Goal: Complete application form

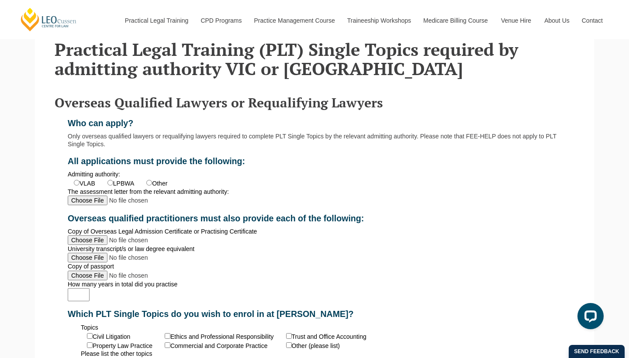
scroll to position [238, 0]
click at [80, 187] on label "VLAB" at bounding box center [88, 183] width 16 height 7
click at [77, 185] on input "VLAB" at bounding box center [77, 183] width 6 height 6
radio input "true"
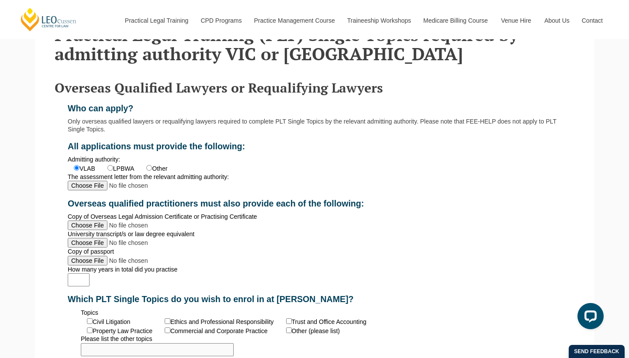
scroll to position [259, 0]
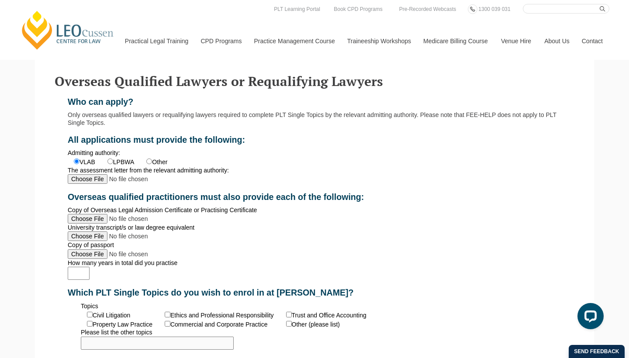
click at [75, 184] on input "The assessment letter from the relevant admitting authority:" at bounding box center [126, 179] width 116 height 10
type input "C:\fakepath\[PERSON_NAME] [PERSON_NAME] Reassessment Letter.pdf"
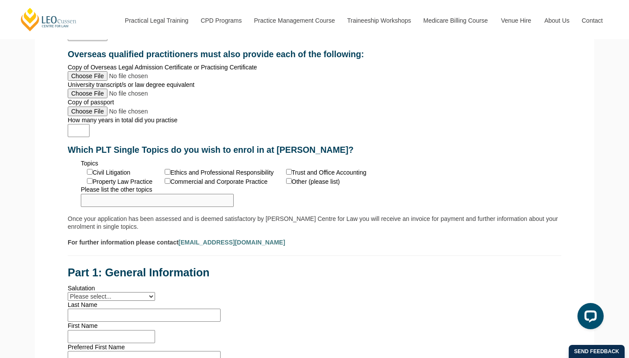
scroll to position [405, 0]
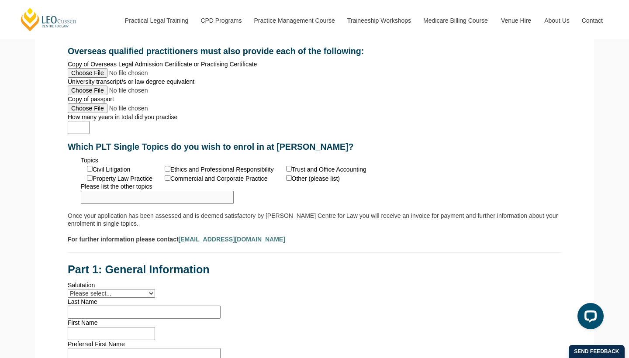
click at [83, 78] on input "Copy of Overseas Legal Admission Certificate or Practising Certificate" at bounding box center [126, 73] width 116 height 10
type input "C:\fakepath\CT0272-2017i-[PERSON_NAME].pdf"
click at [84, 113] on input "Copy of passport" at bounding box center [126, 109] width 116 height 10
type input "C:\fakepath\Passport AU KM.pdf"
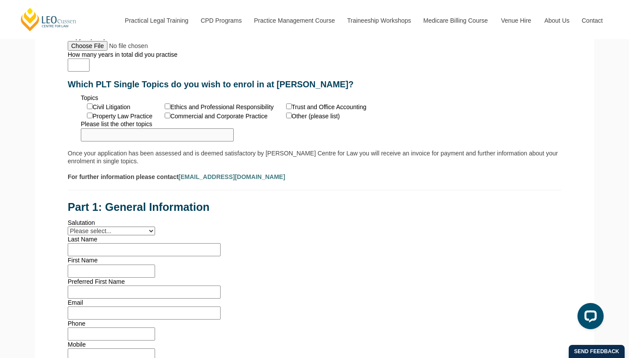
scroll to position [470, 0]
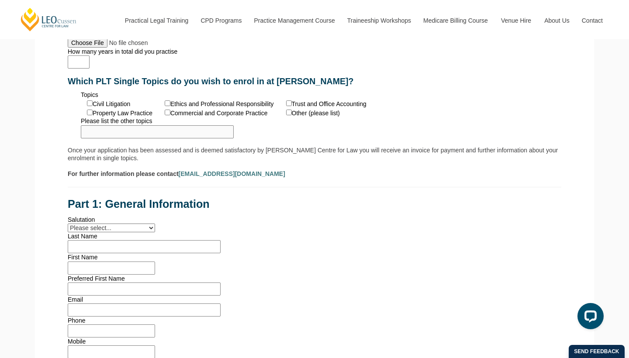
click at [93, 108] on label "Civil Litigation" at bounding box center [112, 104] width 38 height 7
click at [87, 106] on input "Civil Litigation" at bounding box center [90, 104] width 6 height 6
checkbox input "true"
click at [165, 106] on input "Ethics and Professional Responsibility" at bounding box center [168, 104] width 6 height 6
checkbox input "true"
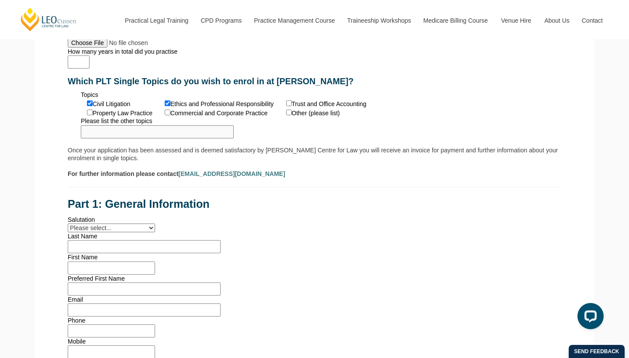
click at [286, 106] on input "Trust and Office Accounting" at bounding box center [289, 104] width 6 height 6
checkbox input "true"
click at [87, 115] on input "Property Law Practice" at bounding box center [90, 113] width 6 height 6
checkbox input "true"
click at [286, 115] on input "Other (please list)" at bounding box center [289, 113] width 6 height 6
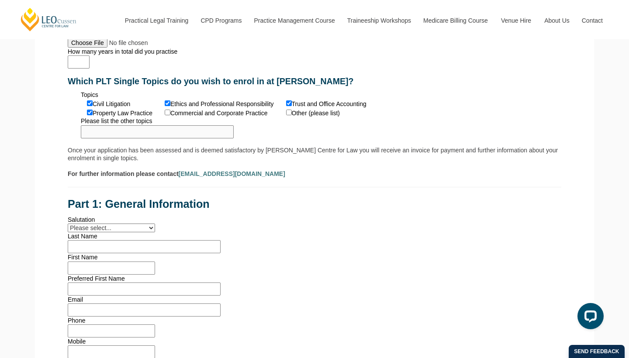
checkbox input "true"
click at [234, 139] on input "Please list the other topics" at bounding box center [157, 131] width 153 height 13
click at [234, 139] on input "Work Management and Business skills" at bounding box center [157, 131] width 153 height 13
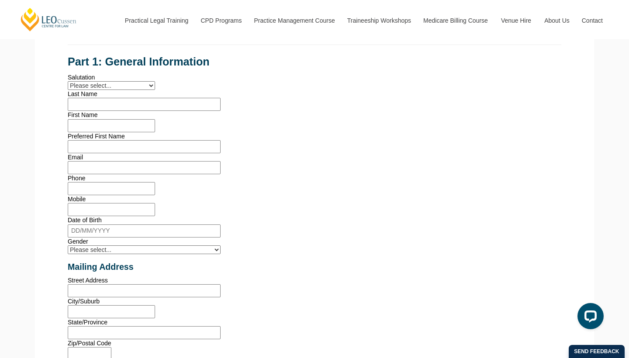
scroll to position [614, 0]
type input "Work Management and Business Skills"
select select "tfa_11"
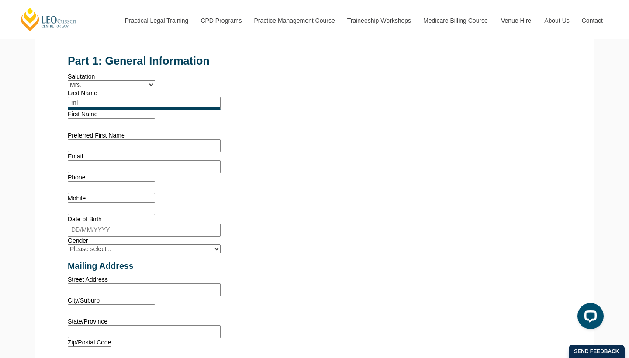
type input "m"
type input "Miranda Villa"
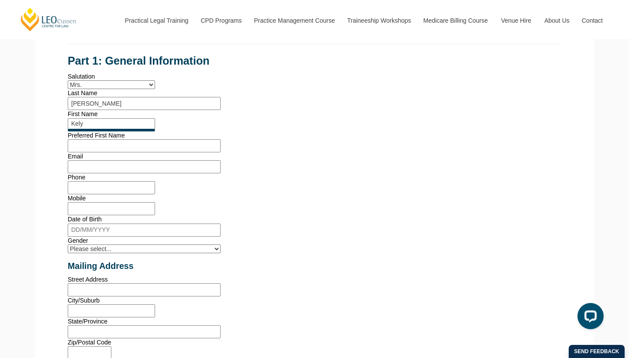
type input "Kely"
click at [299, 276] on div "Who can apply? Only overseas qualified lawyers or requalifying lawyers required…" at bounding box center [314, 62] width 533 height 639
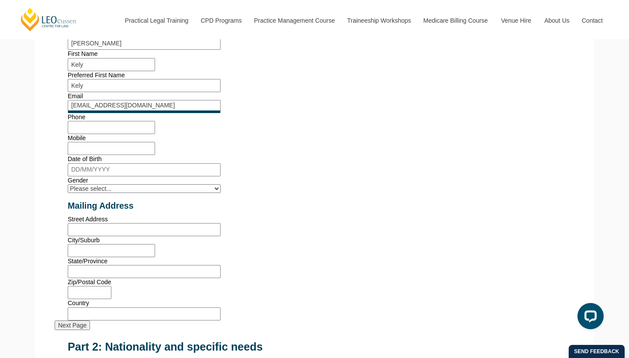
scroll to position [683, 0]
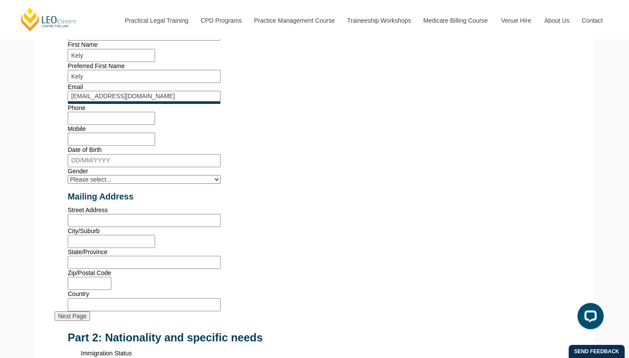
type input "kenamivi@gmail.com"
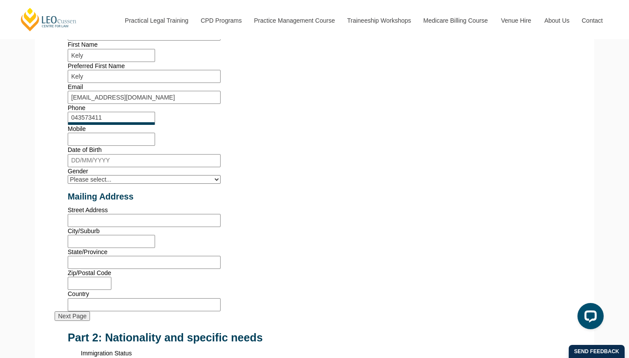
type input "0435734116"
click at [155, 146] on input "Mobile" at bounding box center [111, 139] width 87 height 13
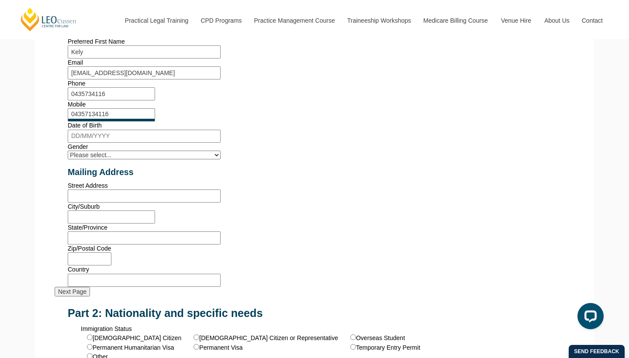
scroll to position [710, 0]
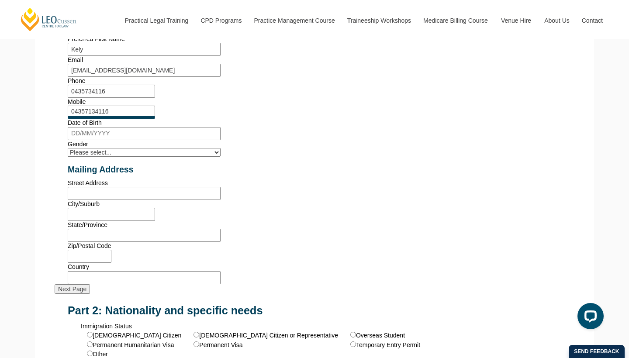
type input "04357134116"
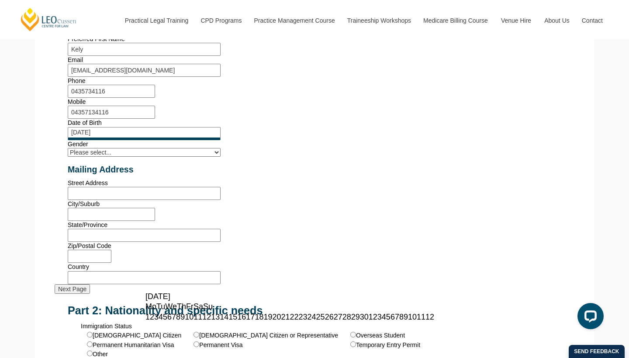
click at [170, 299] on span "September, 2025" at bounding box center [158, 296] width 25 height 9
click at [146, 300] on link at bounding box center [146, 296] width 0 height 9
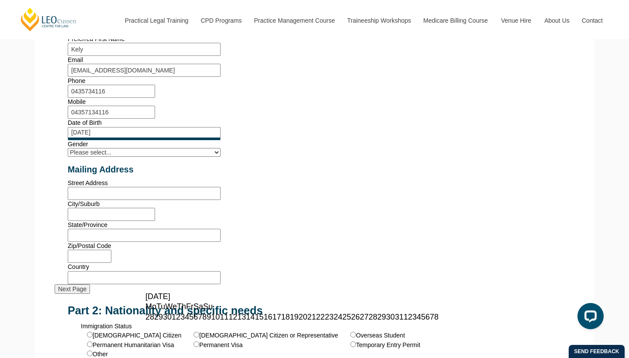
click at [146, 300] on link at bounding box center [146, 296] width 0 height 9
click at [146, 299] on link at bounding box center [146, 296] width 0 height 9
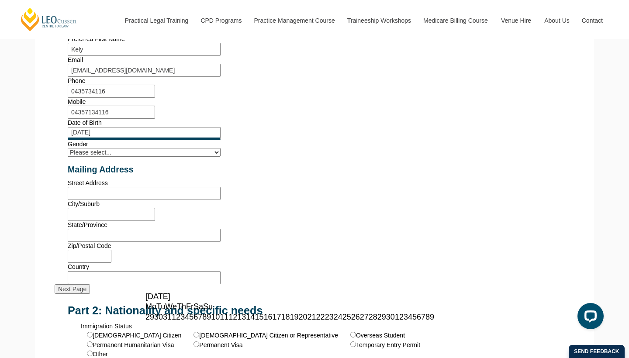
click at [146, 299] on link at bounding box center [146, 296] width 0 height 9
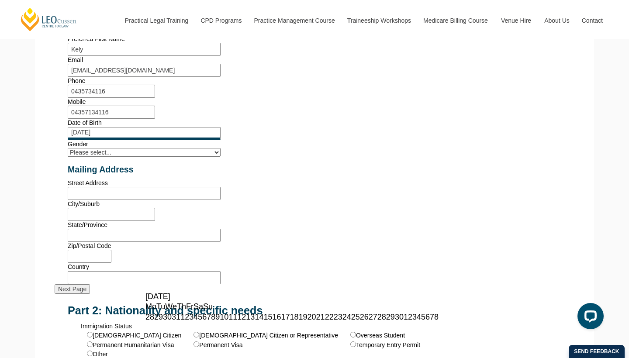
click at [146, 299] on link at bounding box center [146, 296] width 0 height 9
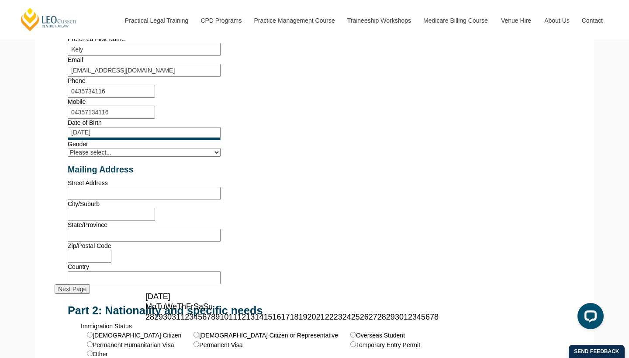
click at [146, 299] on link at bounding box center [146, 296] width 0 height 9
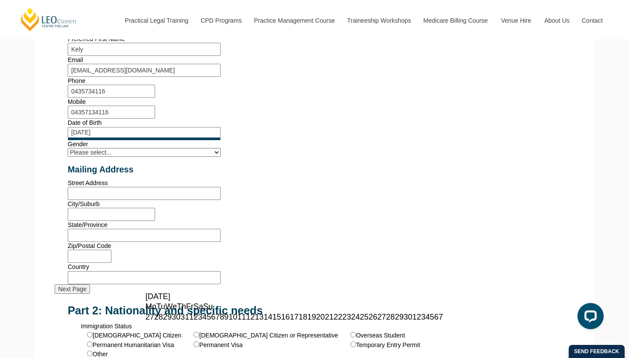
click at [146, 299] on link at bounding box center [146, 296] width 0 height 9
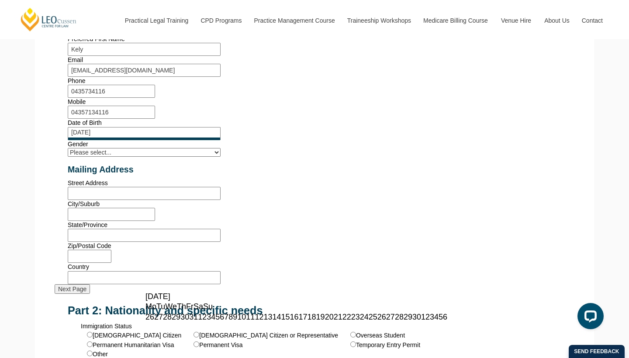
click at [146, 299] on link at bounding box center [146, 296] width 0 height 9
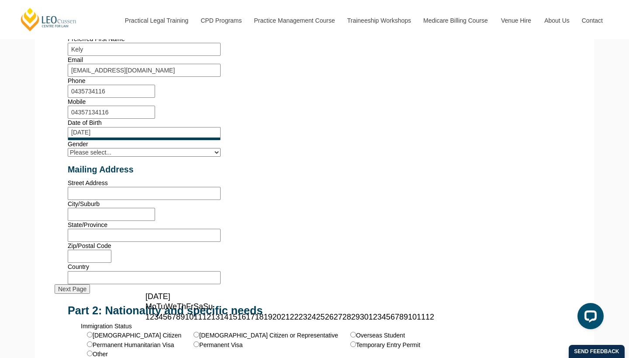
click at [146, 299] on link at bounding box center [146, 296] width 0 height 9
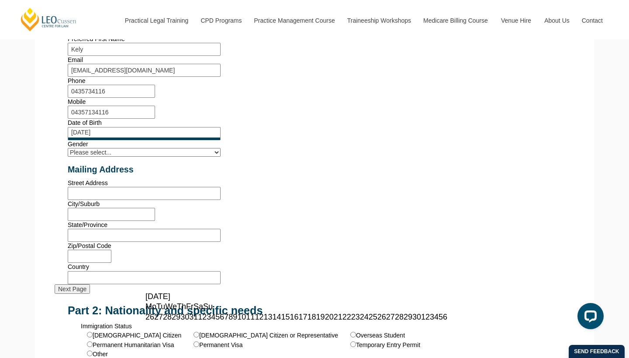
click at [146, 299] on link at bounding box center [146, 296] width 0 height 9
click at [198, 316] on span "1" at bounding box center [200, 317] width 4 height 9
type input "01/04/1990"
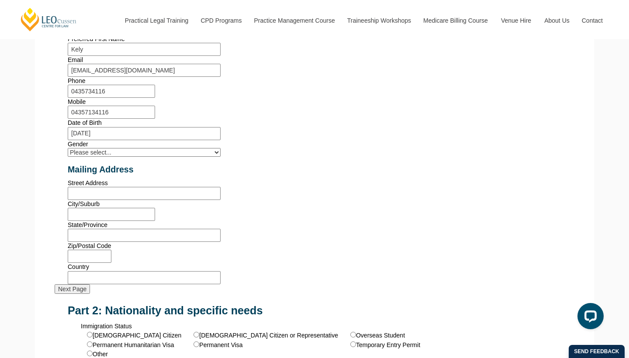
click at [406, 119] on div "Mobile 04357134116" at bounding box center [315, 108] width 494 height 21
select select "tfa_27"
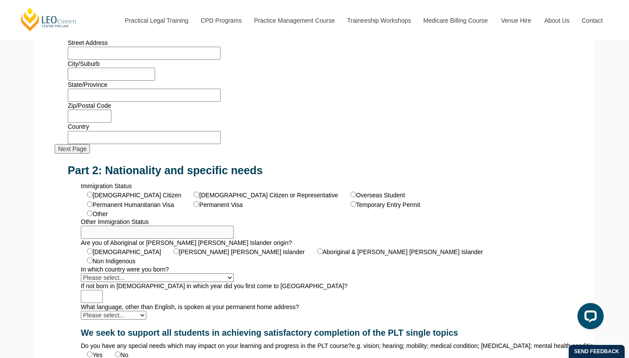
scroll to position [857, 0]
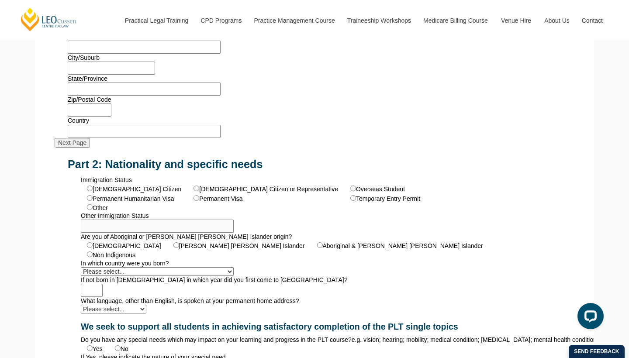
click at [165, 54] on div "Street Address" at bounding box center [315, 43] width 494 height 21
type input "u"
type input "U7/8 Albion Street"
type input "Surrey Hills"
type input "Vic"
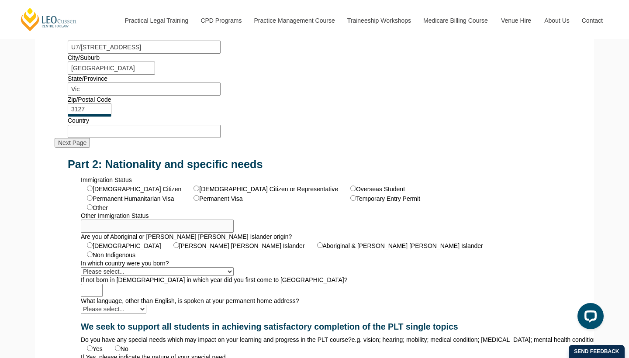
type input "3127"
click at [171, 308] on form "Who can apply? Only overseas qualified lawyers or requalifying lawyers required…" at bounding box center [315, 72] width 520 height 1144
type input "Australia"
click at [330, 117] on div "Zip/Postal Code 3127" at bounding box center [315, 106] width 494 height 21
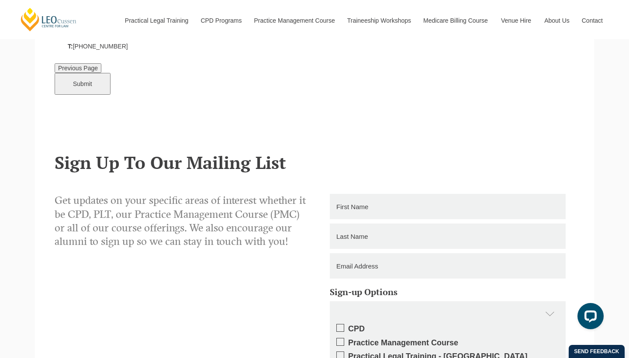
scroll to position [1405, 0]
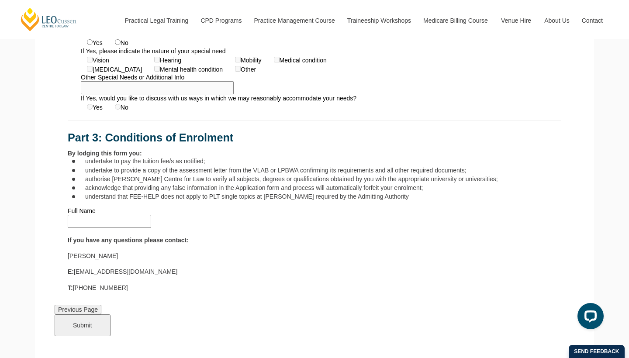
type input "Kely"
type input "Miranda"
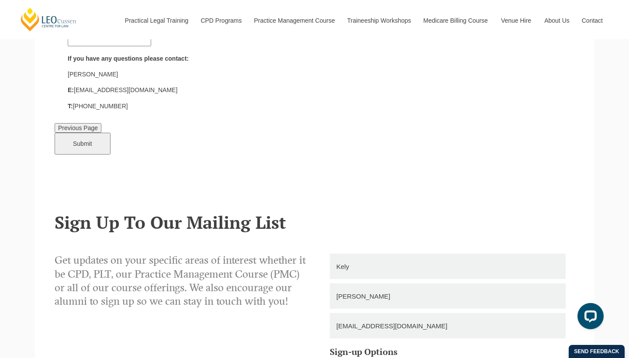
scroll to position [1346, 0]
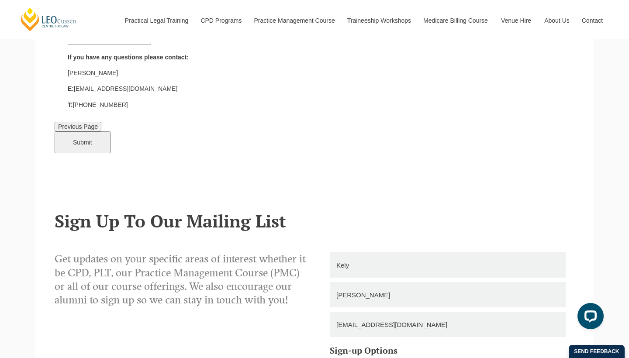
type input "kenamivi@gmail.com"
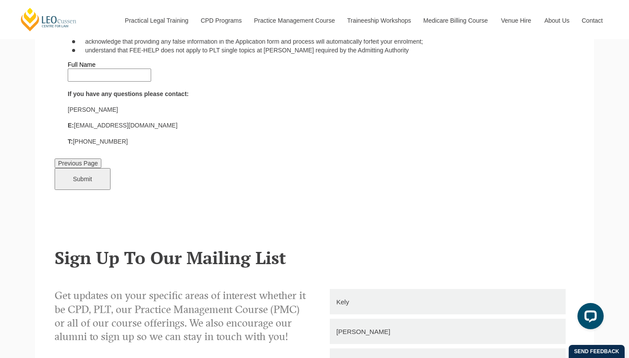
scroll to position [1313, 0]
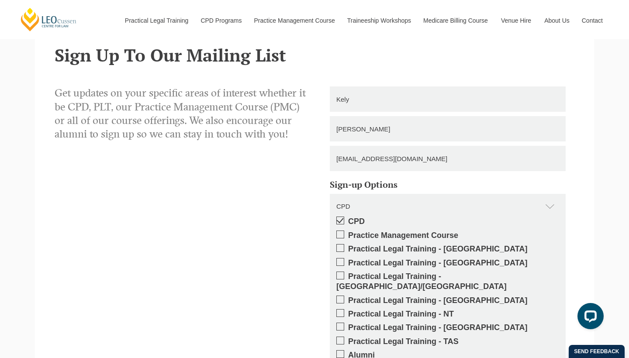
scroll to position [1511, 0]
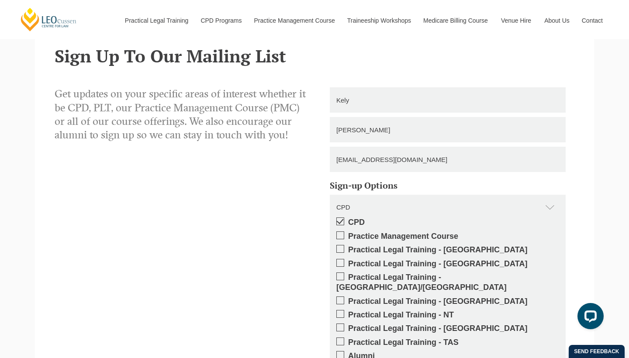
type input "Please wait..."
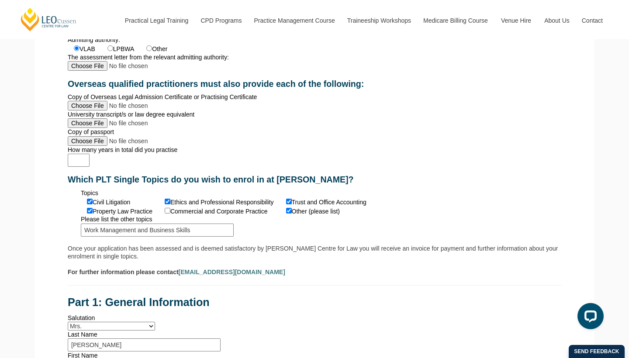
scroll to position [373, 0]
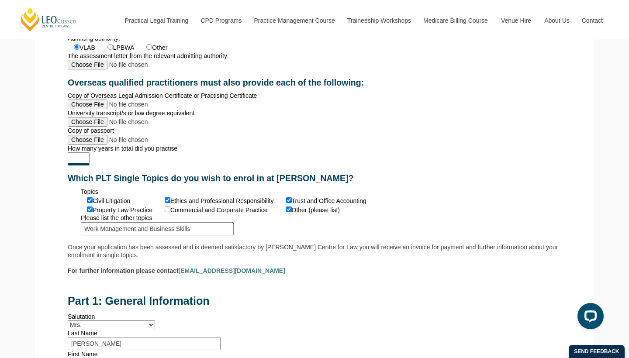
click at [90, 166] on input "How many years in total did you practise" at bounding box center [79, 159] width 22 height 13
type input "2"
click at [354, 233] on div "Who can apply? Only overseas qualified lawyers or requalifying lawyers required…" at bounding box center [314, 302] width 533 height 639
click at [90, 166] on input "2" at bounding box center [79, 159] width 22 height 13
type input "3"
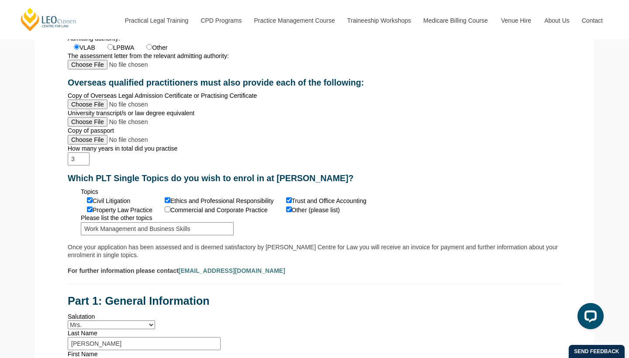
click at [229, 144] on div "Copy of passport" at bounding box center [315, 135] width 494 height 17
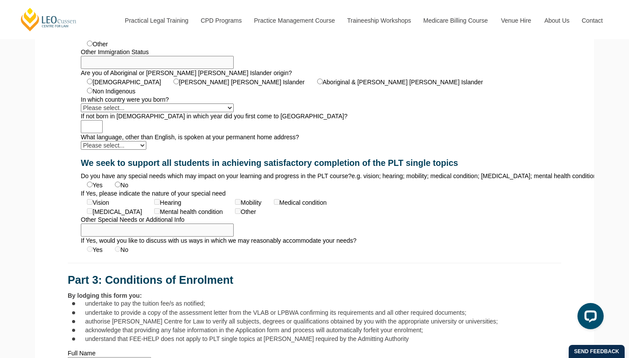
scroll to position [903, 0]
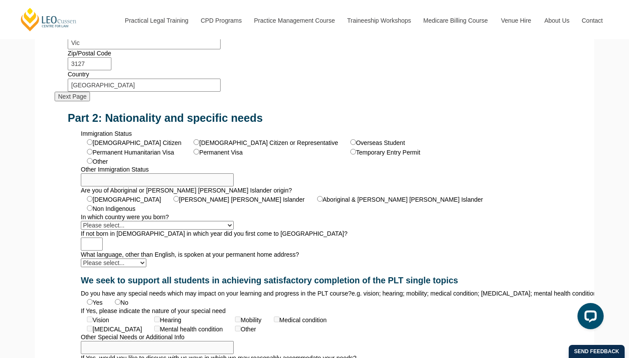
click at [209, 264] on form "Who can apply? Only overseas qualified lawyers or requalifying lawyers required…" at bounding box center [315, 25] width 520 height 1144
click at [79, 101] on input "Next Page" at bounding box center [72, 97] width 35 height 10
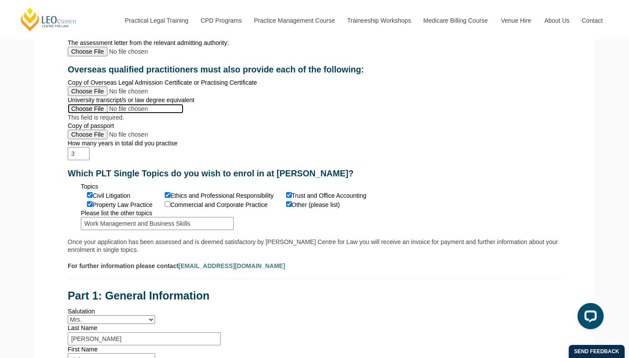
scroll to position [386, 0]
click at [81, 114] on input "University transcript/s or law degree equivalent" at bounding box center [126, 109] width 116 height 10
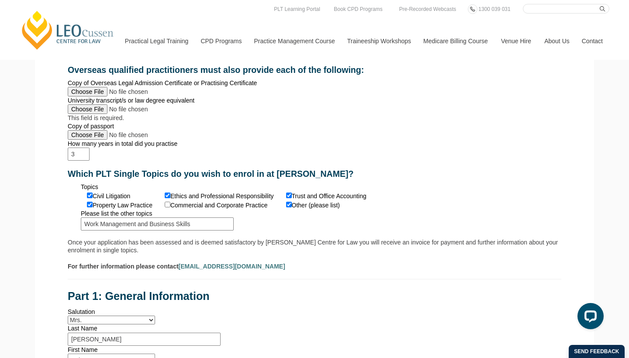
click at [82, 114] on input "University transcript/s or law degree equivalent" at bounding box center [126, 109] width 116 height 10
type input "C:\fakepath\2017-0255i17-miranda-trad-primera.pdf"
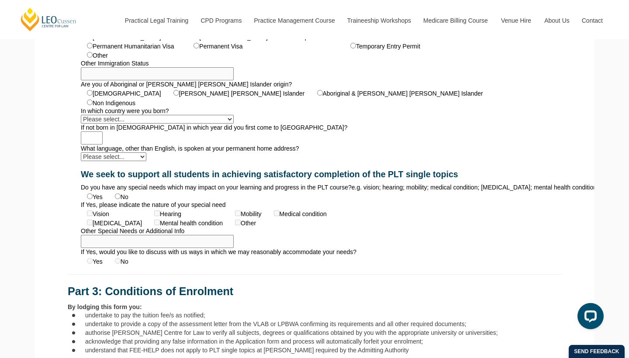
scroll to position [996, 0]
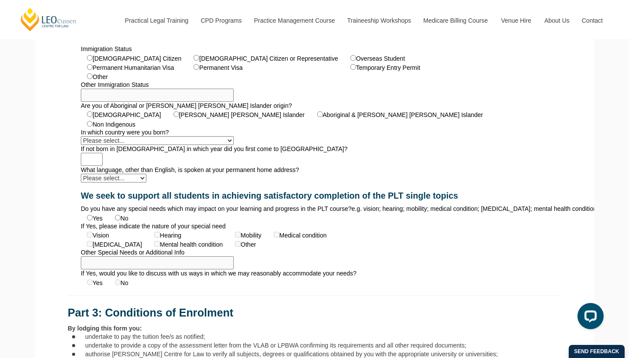
click at [90, 17] on input "Next Page" at bounding box center [72, 12] width 35 height 10
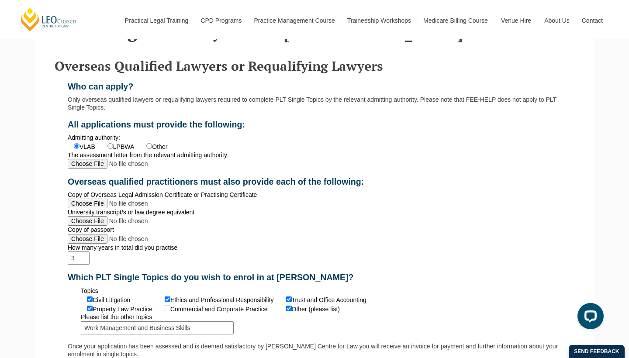
scroll to position [276, 0]
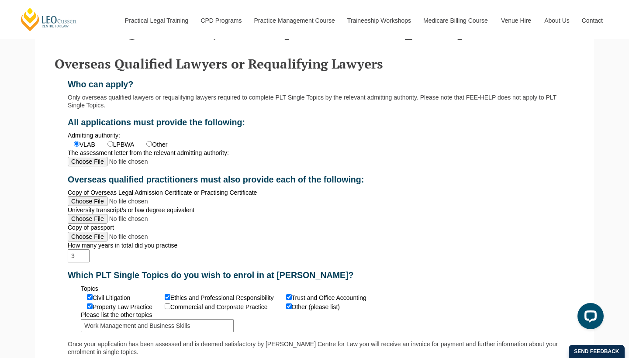
radio input "true"
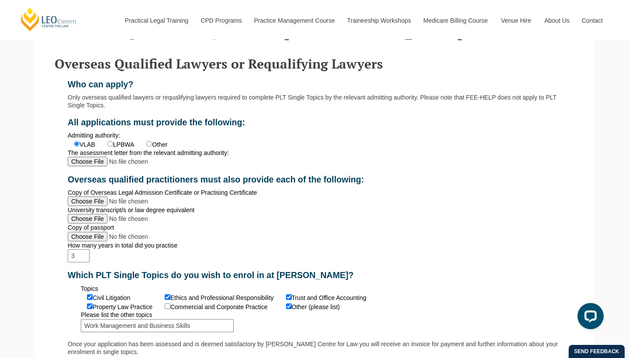
radio input "true"
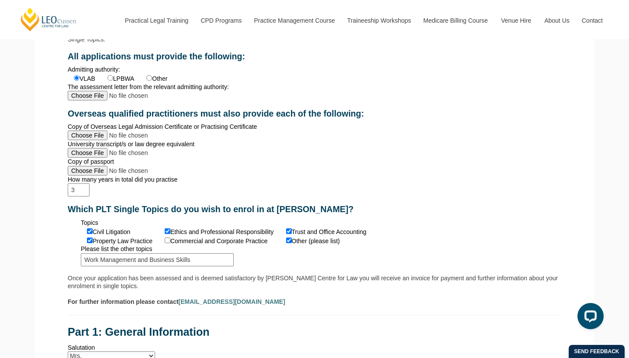
scroll to position [343, 0]
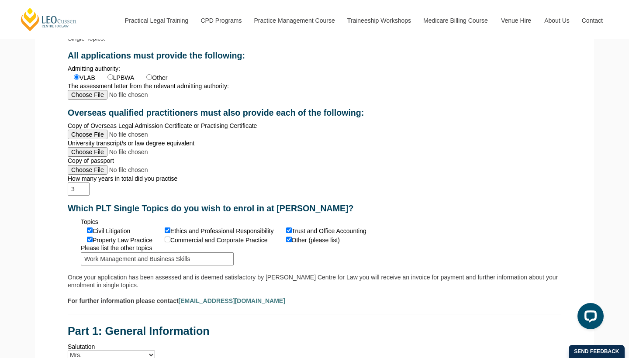
select select "tfa_431"
type input "2017"
select select "tfa_555"
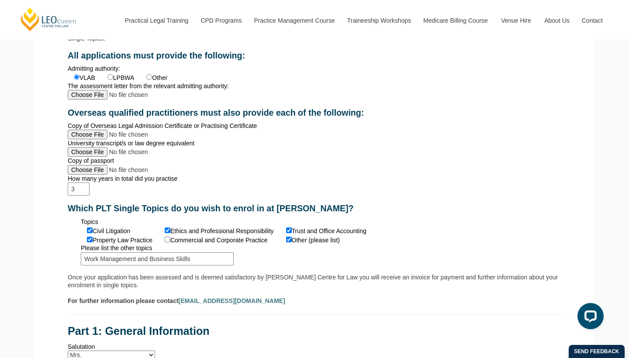
radio input "true"
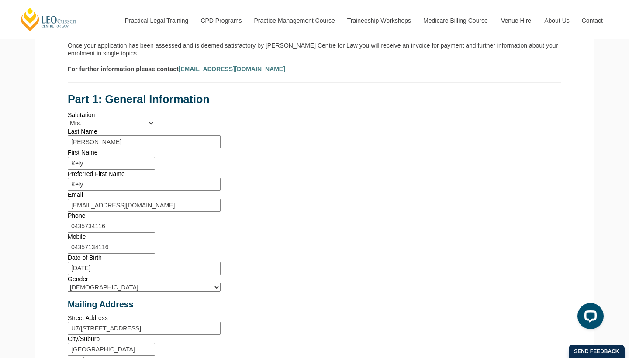
scroll to position [578, 0]
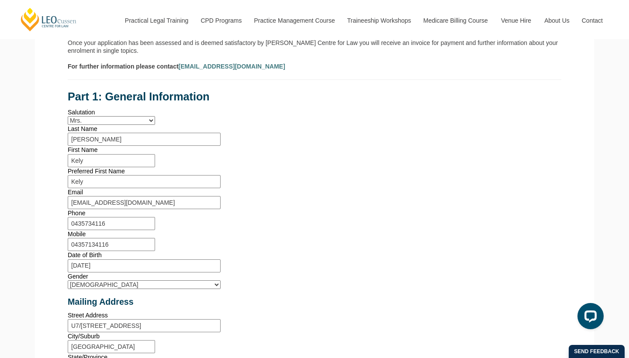
type input "KELY NAYELI MIRANDA VILLA"
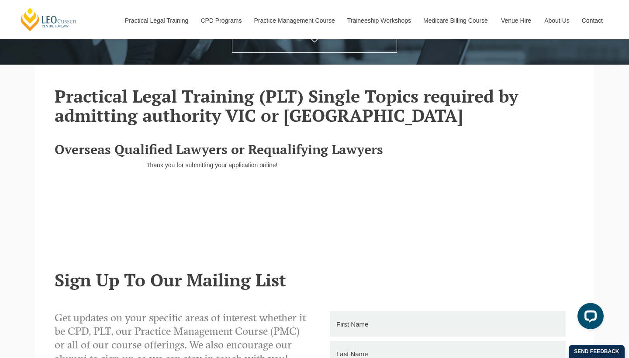
scroll to position [196, 0]
